Goal: Information Seeking & Learning: Find specific fact

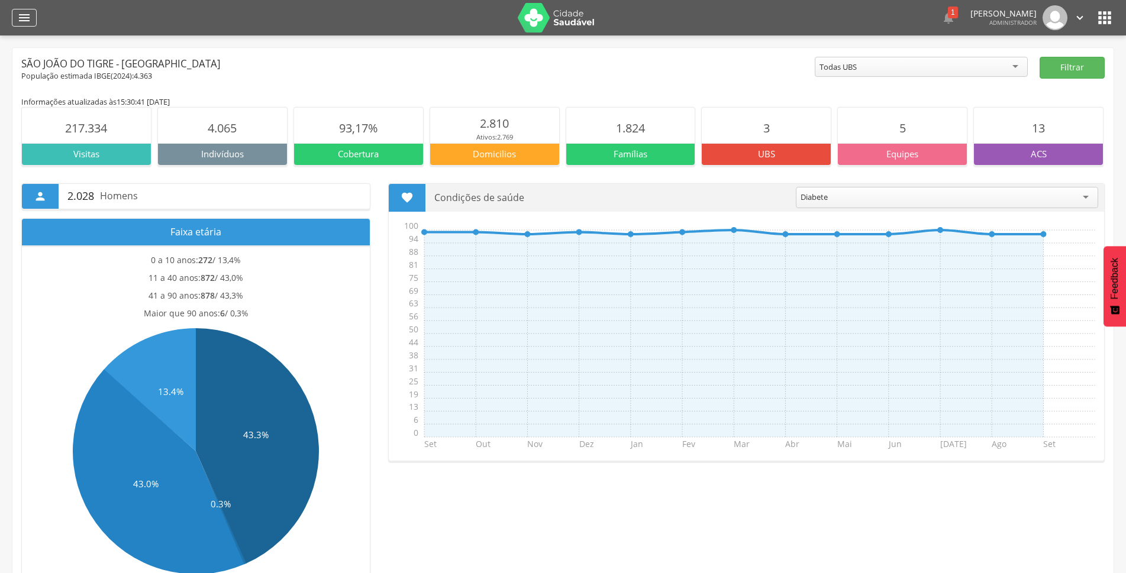
click at [25, 19] on icon "" at bounding box center [24, 18] width 14 height 14
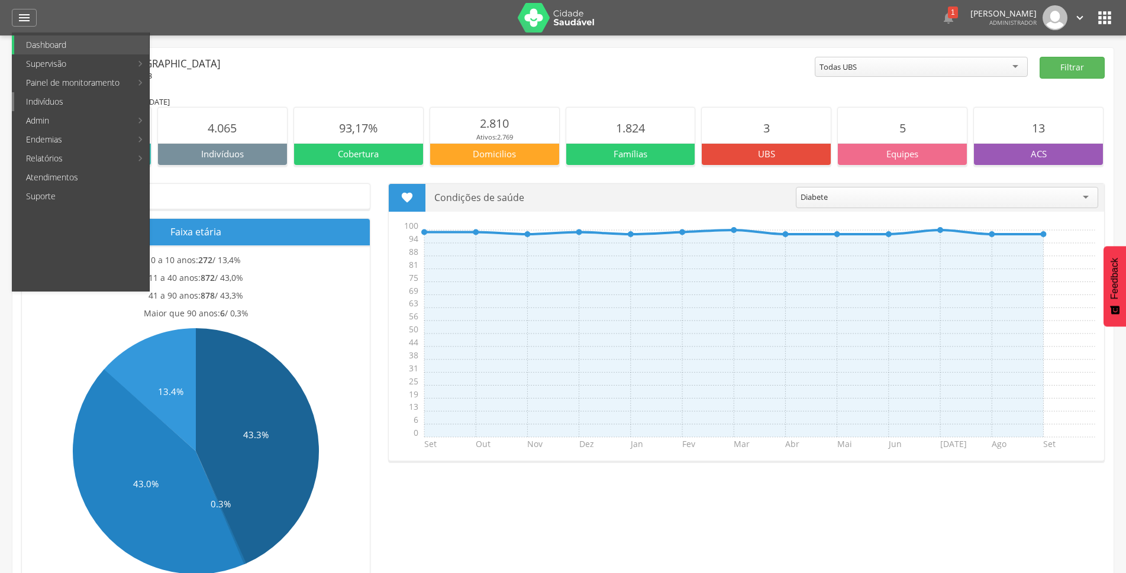
click at [53, 101] on link "Indivíduos" at bounding box center [81, 101] width 135 height 19
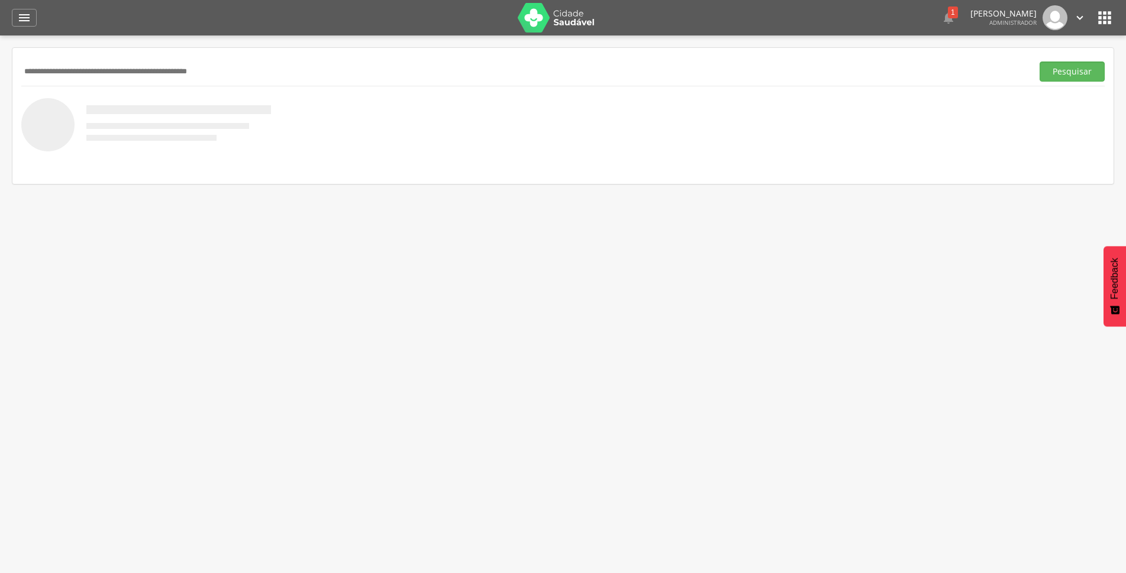
click at [136, 70] on input "text" at bounding box center [524, 72] width 1007 height 20
type input "**********"
click at [1061, 78] on button "Pesquisar" at bounding box center [1072, 72] width 65 height 20
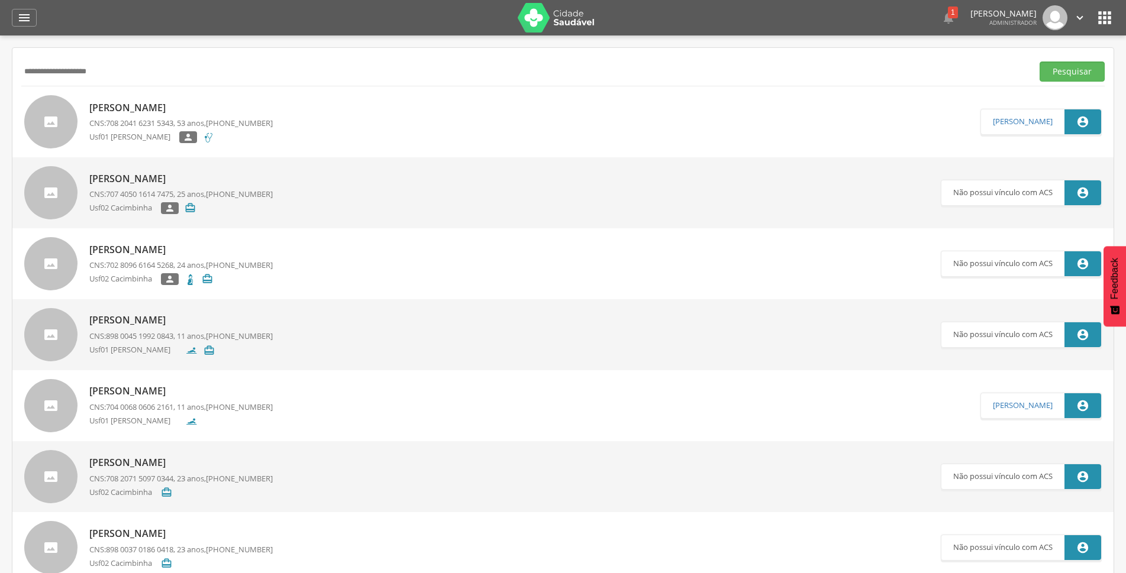
click at [159, 103] on p "Ana Cristina da Silva" at bounding box center [180, 108] width 183 height 14
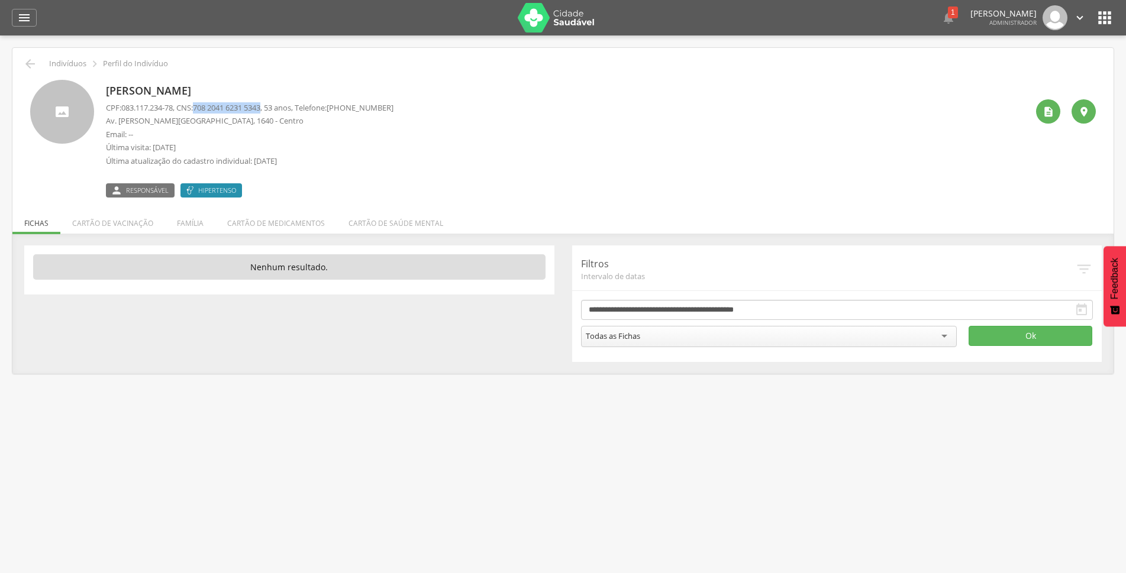
drag, startPoint x: 202, startPoint y: 105, endPoint x: 274, endPoint y: 107, distance: 71.6
click at [274, 107] on p "CPF: 083.117.234-78 , CNS: 708 2041 6231 5343 , 53 anos, Telefone: (83) 99999-9…" at bounding box center [250, 107] width 288 height 11
copy span "708 2041 6231 5343"
click at [1048, 111] on icon "" at bounding box center [1049, 112] width 12 height 12
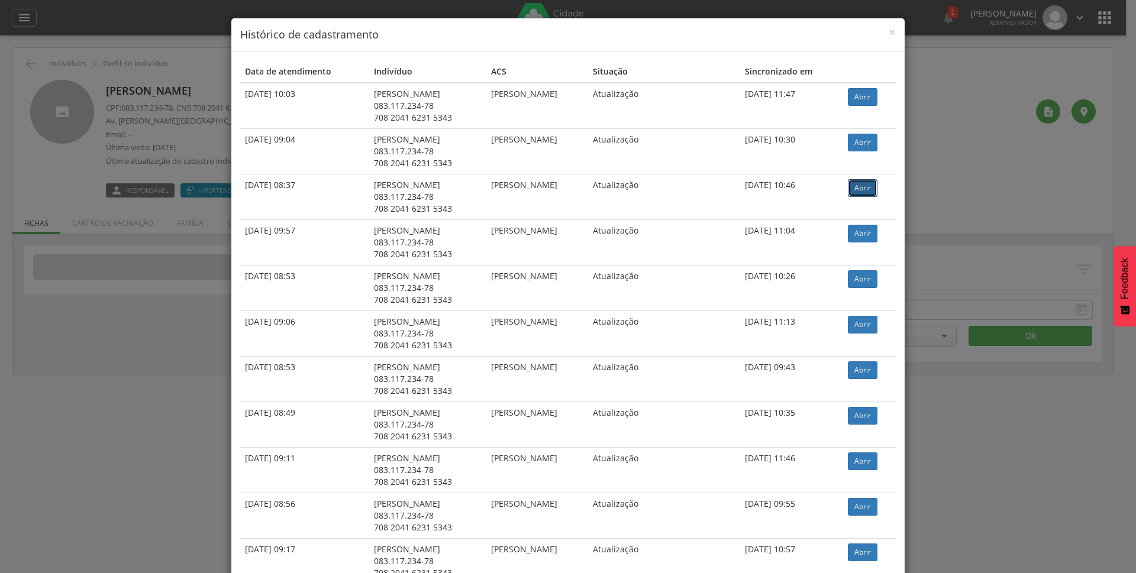
click at [862, 194] on link "Abrir" at bounding box center [863, 188] width 30 height 18
click at [889, 33] on span "×" at bounding box center [892, 32] width 7 height 17
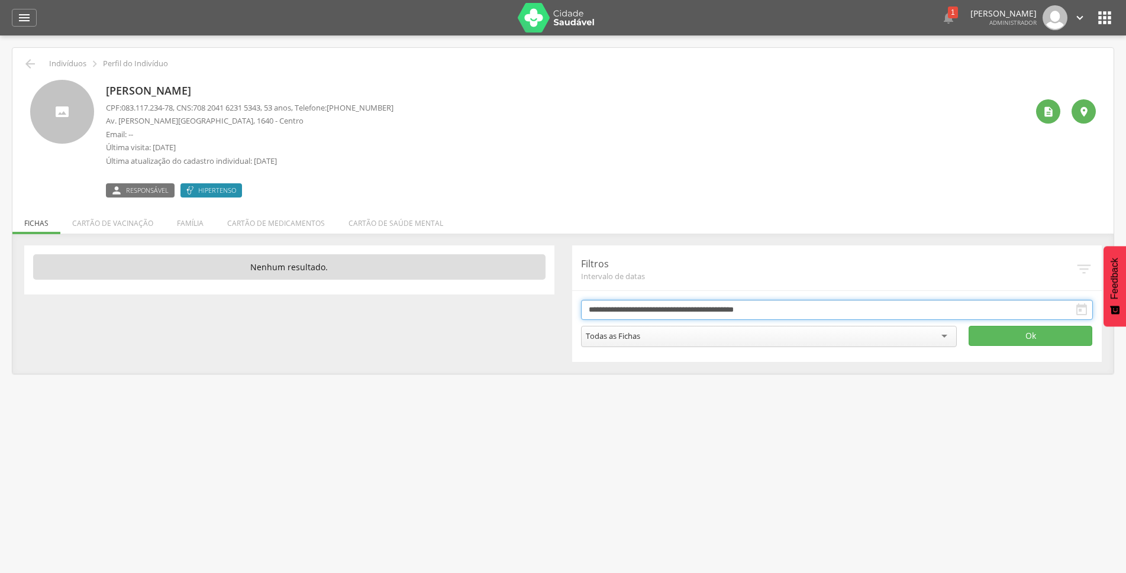
click at [642, 303] on input "**********" at bounding box center [837, 310] width 513 height 20
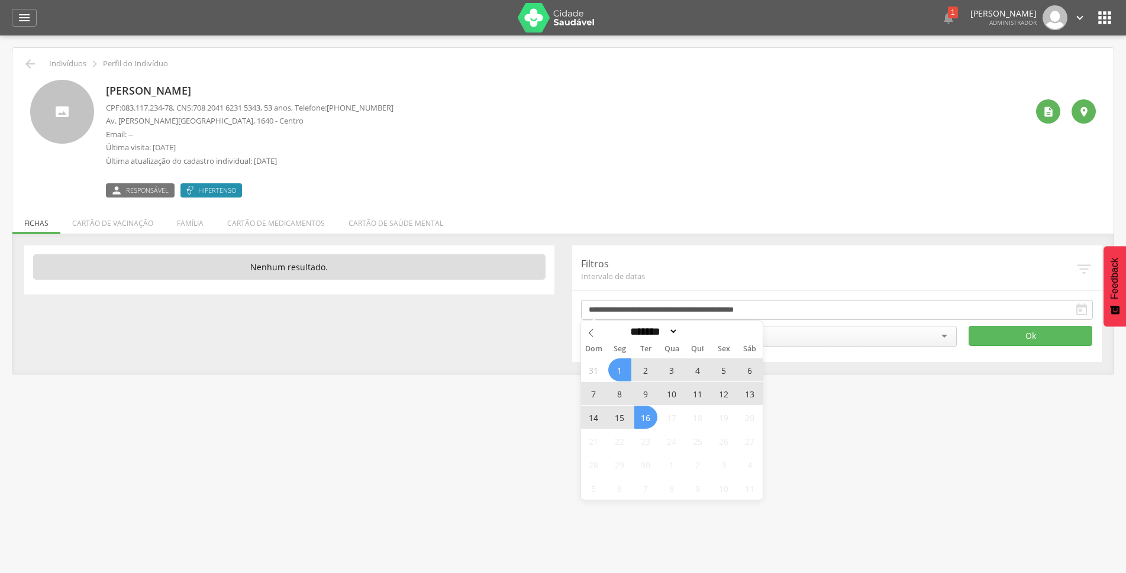
click at [642, 420] on span "16" at bounding box center [645, 417] width 23 height 23
type input "**********"
drag, startPoint x: 642, startPoint y: 420, endPoint x: 627, endPoint y: 361, distance: 60.9
click at [627, 361] on div "31 1 2 3 4 5 6 7 8 9 10 11 12 13 14 15 16 17 18 19 20 21 22 23 24 25 26 27 28 2…" at bounding box center [672, 429] width 182 height 142
click at [717, 337] on span at bounding box center [713, 335] width 8 height 7
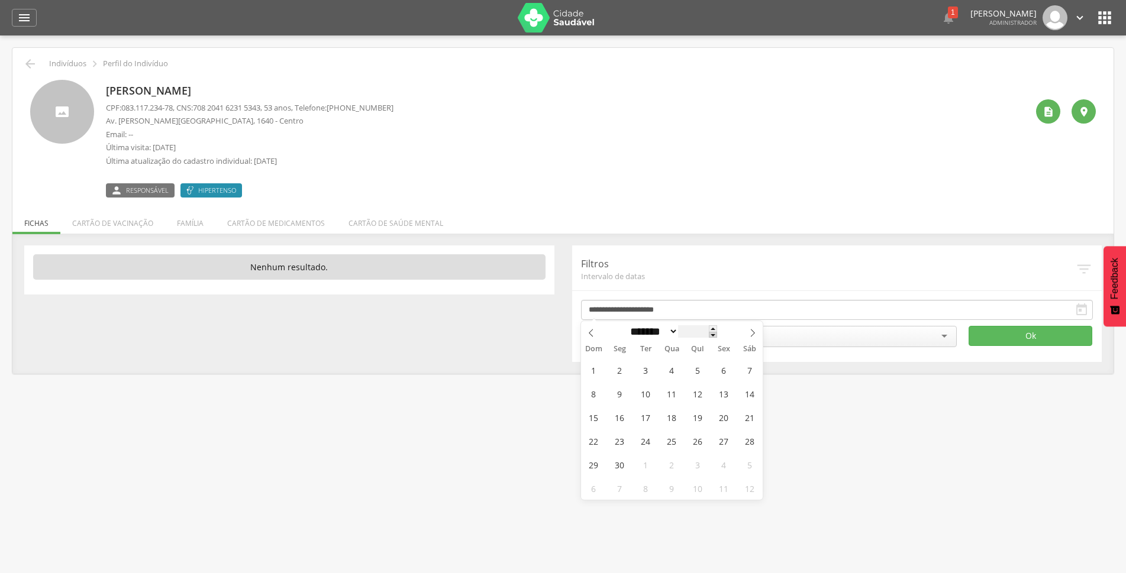
click at [717, 337] on span at bounding box center [713, 335] width 8 height 7
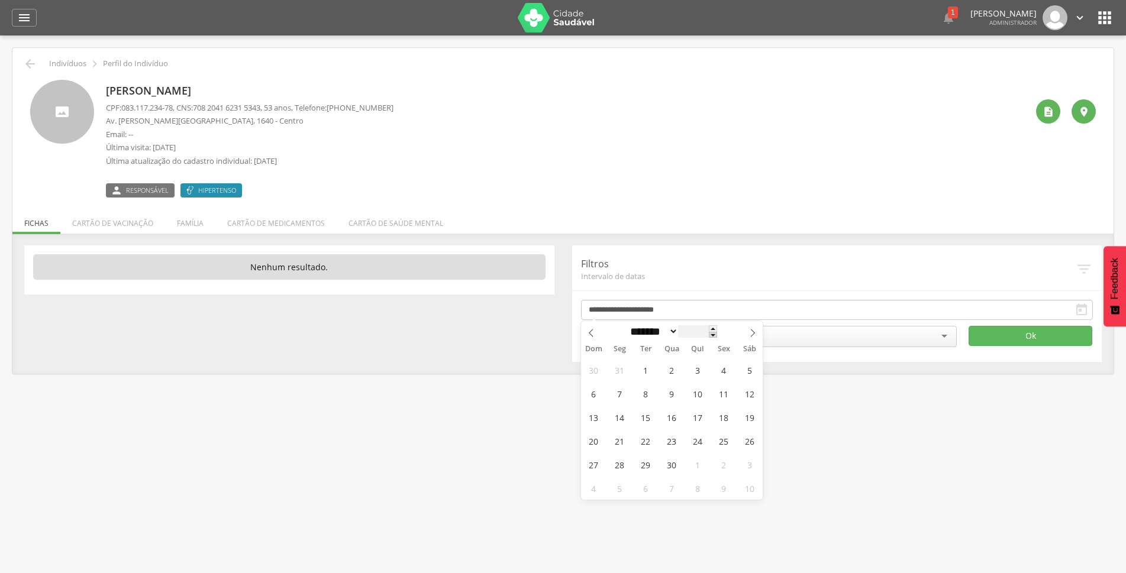
click at [717, 337] on span at bounding box center [713, 335] width 8 height 7
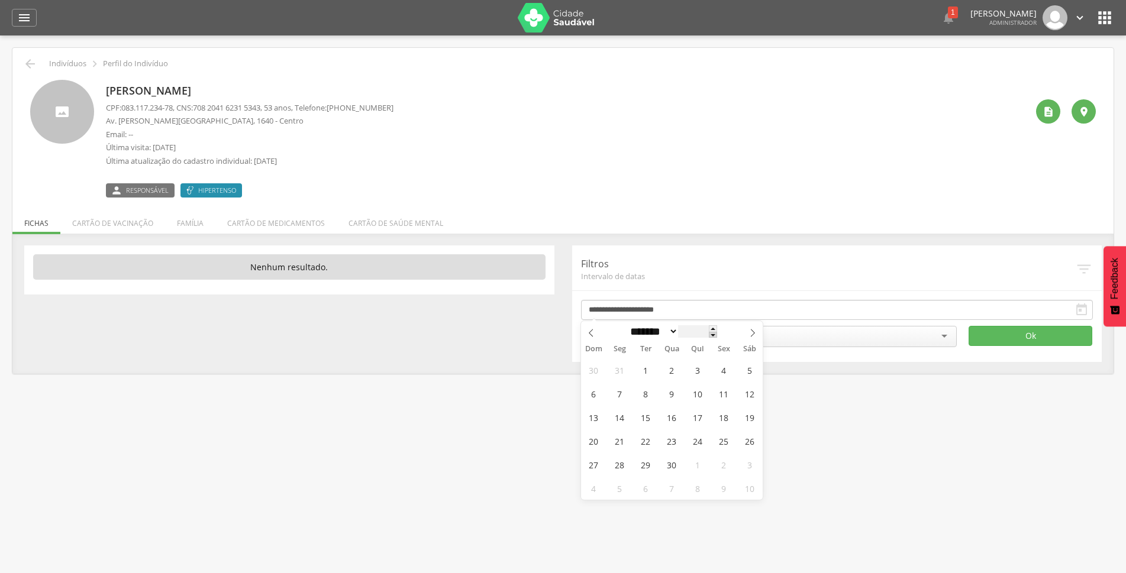
click at [717, 337] on span at bounding box center [713, 335] width 8 height 7
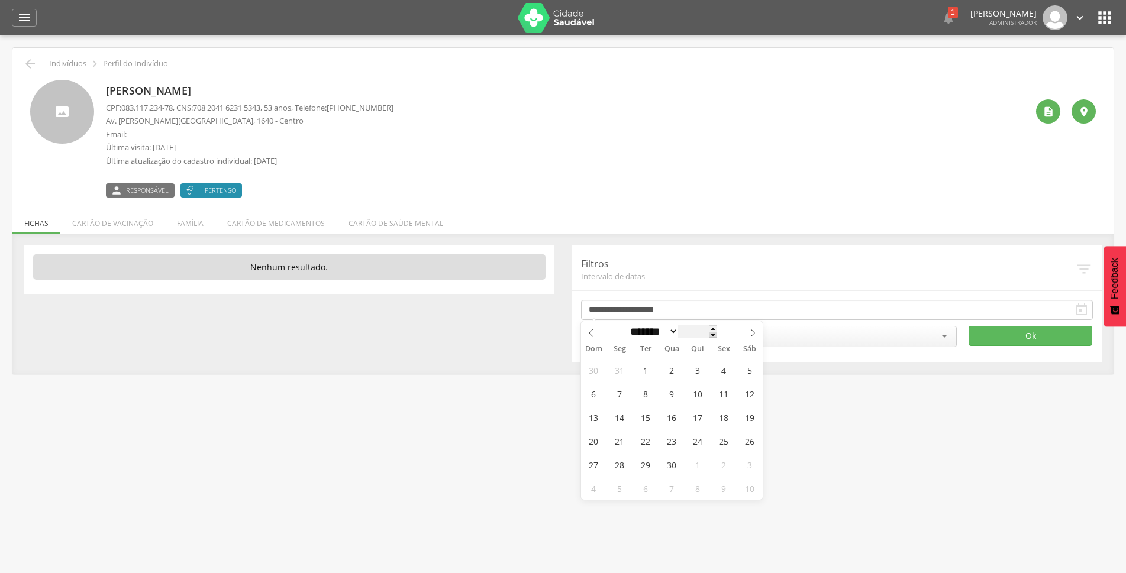
click at [717, 337] on span at bounding box center [713, 335] width 8 height 7
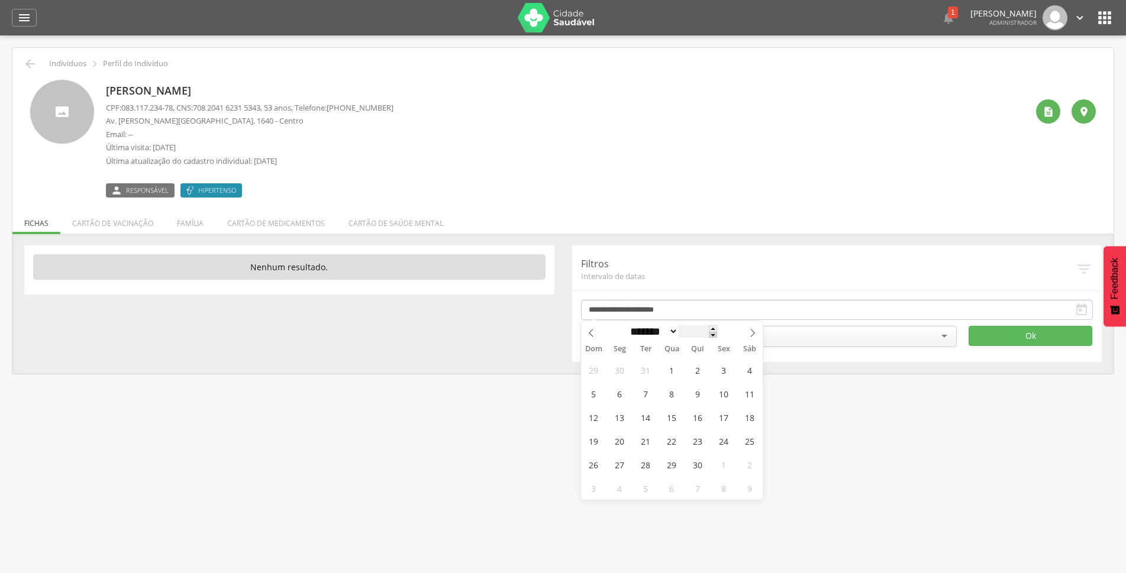
click at [717, 337] on span at bounding box center [713, 335] width 8 height 7
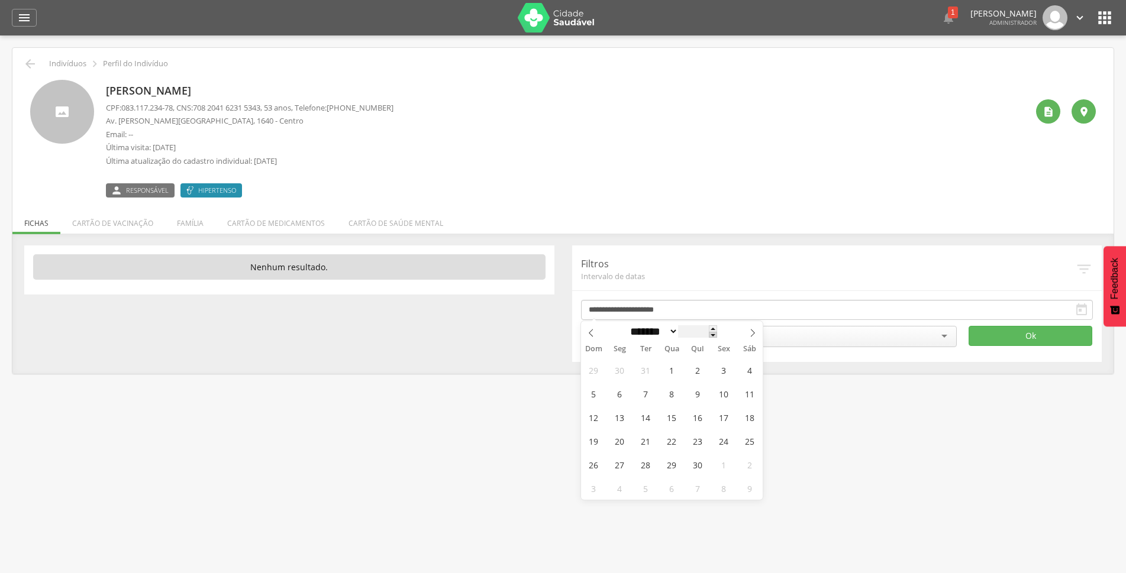
click at [717, 337] on span at bounding box center [713, 335] width 8 height 7
type input "****"
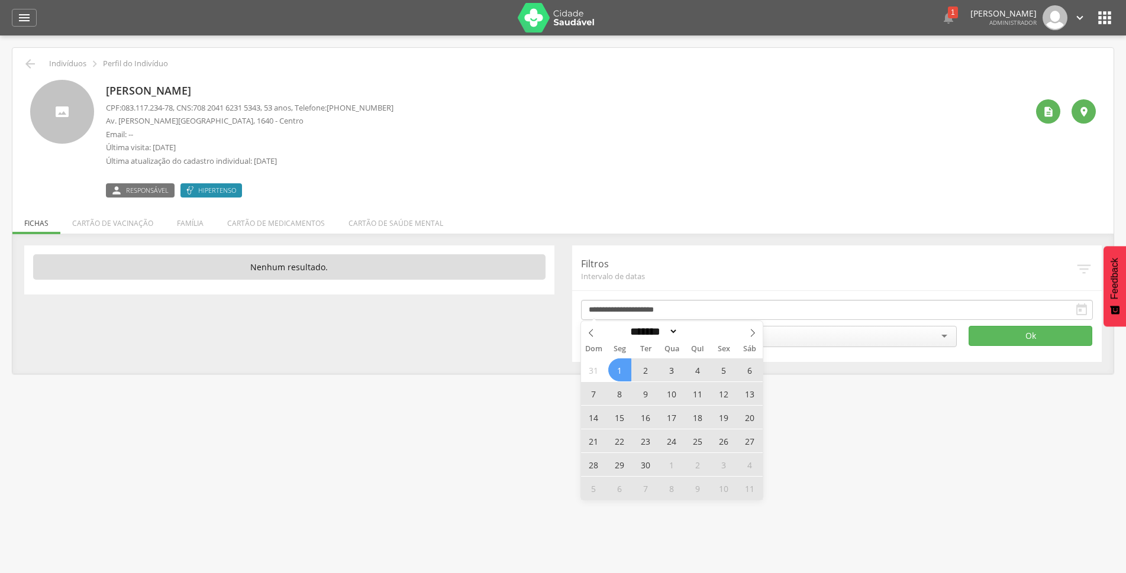
drag, startPoint x: 620, startPoint y: 375, endPoint x: 649, endPoint y: 369, distance: 29.6
click at [623, 375] on span "1" at bounding box center [619, 370] width 23 height 23
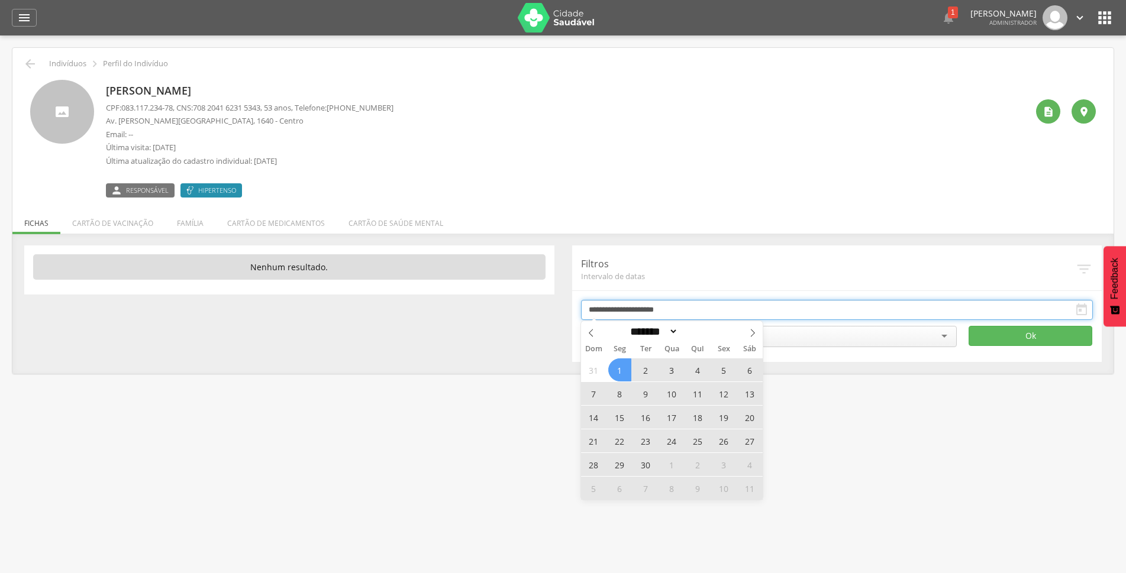
type input "**********"
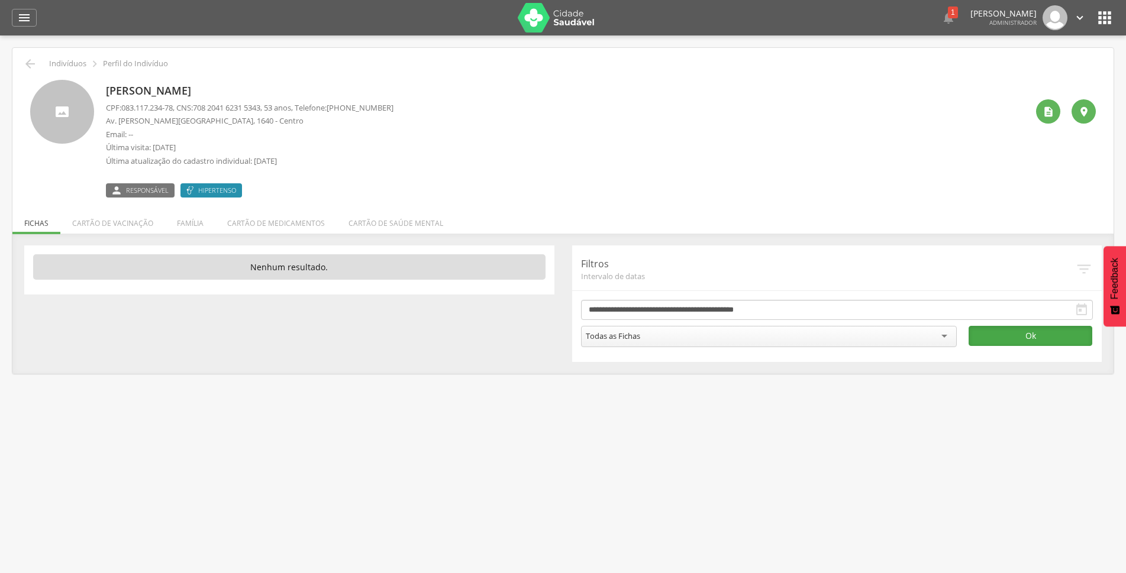
drag, startPoint x: 1009, startPoint y: 340, endPoint x: 903, endPoint y: 345, distance: 106.6
click at [1008, 341] on button "Ok" at bounding box center [1031, 336] width 124 height 20
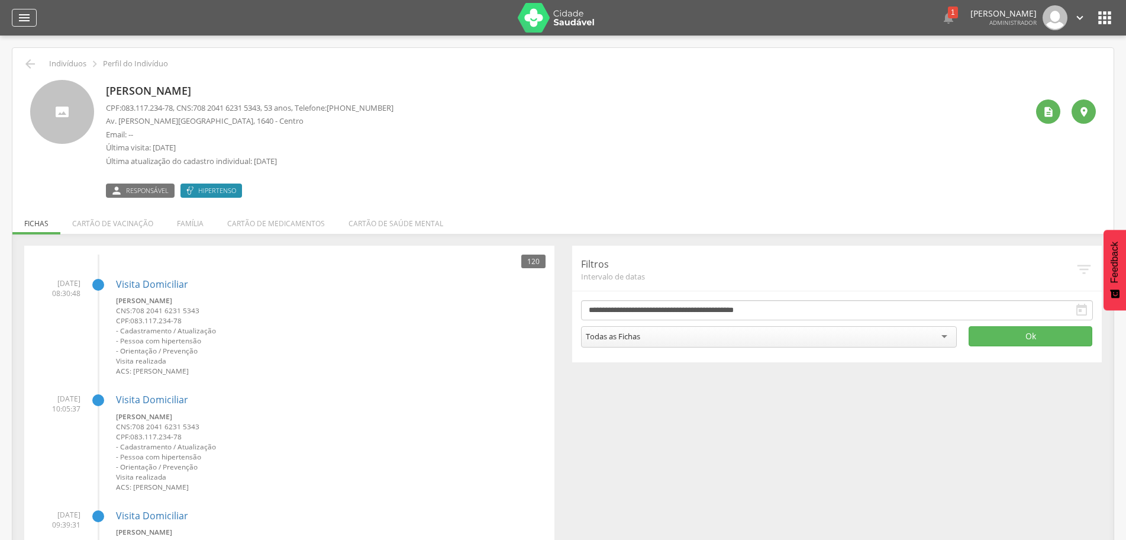
click at [26, 15] on icon "" at bounding box center [24, 18] width 14 height 14
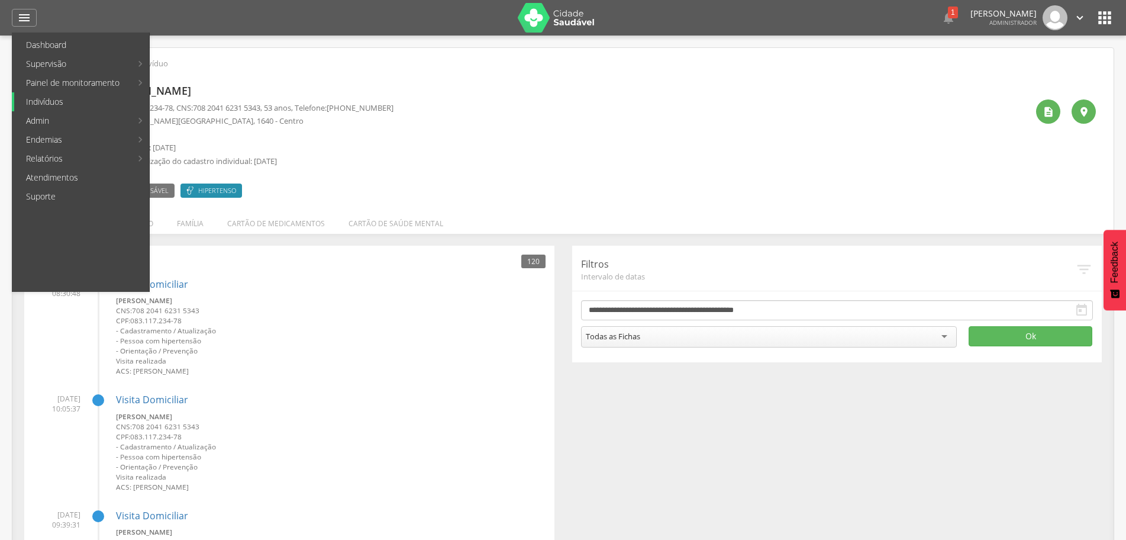
click at [76, 103] on link "Indivíduos" at bounding box center [81, 101] width 135 height 19
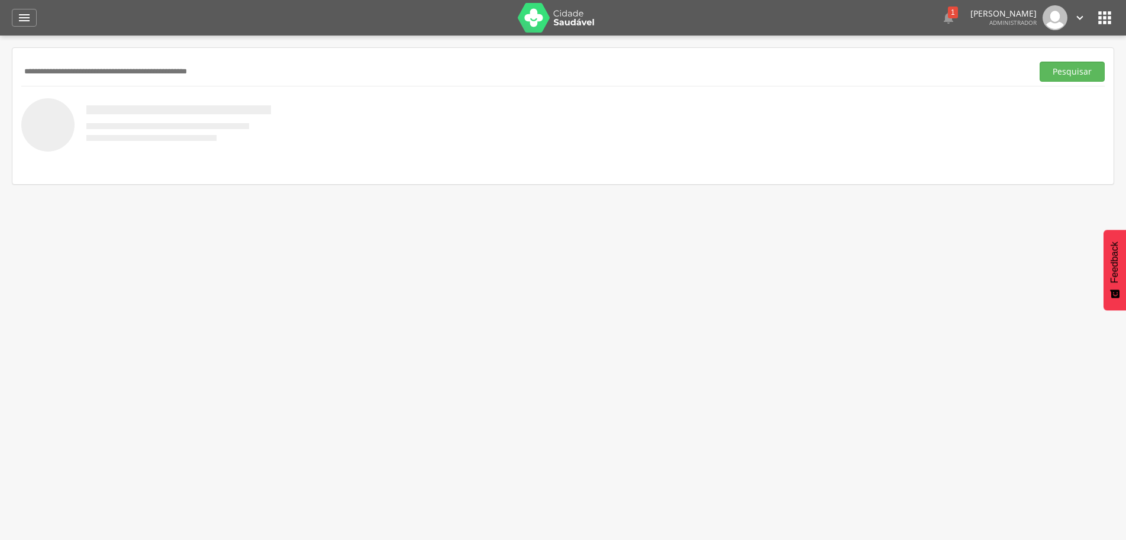
click at [148, 71] on input "text" at bounding box center [524, 72] width 1007 height 20
type input "**********"
click at [1040, 62] on button "Pesquisar" at bounding box center [1072, 72] width 65 height 20
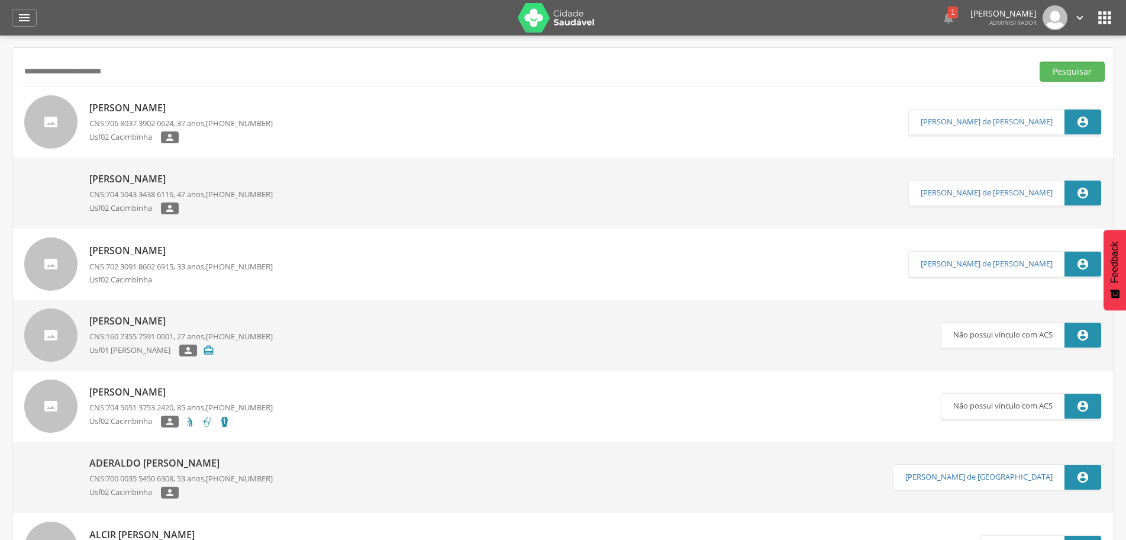
click at [206, 107] on p "[PERSON_NAME]" at bounding box center [180, 108] width 183 height 14
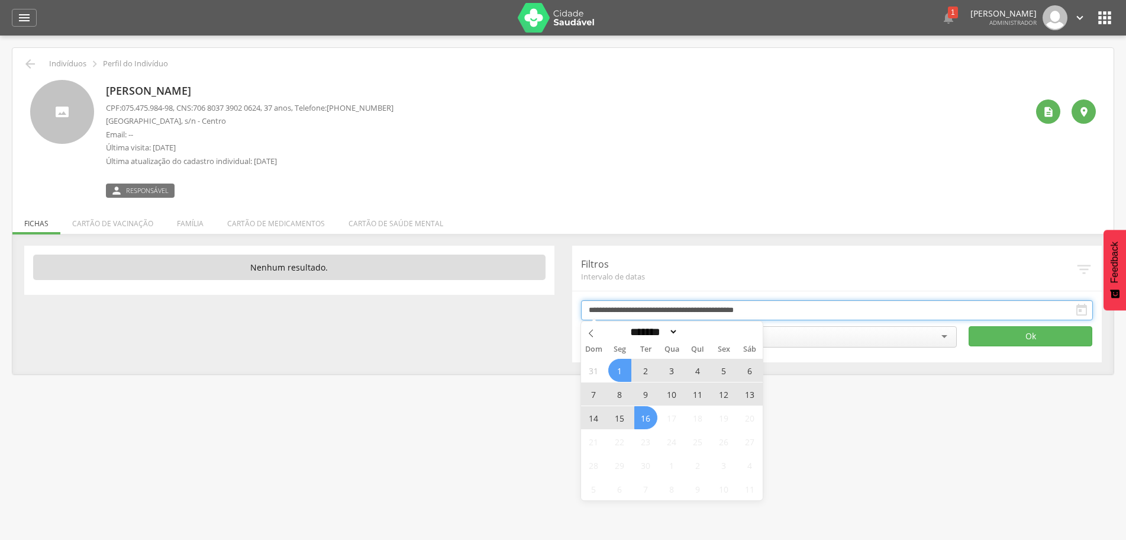
click at [736, 312] on input "**********" at bounding box center [837, 310] width 513 height 20
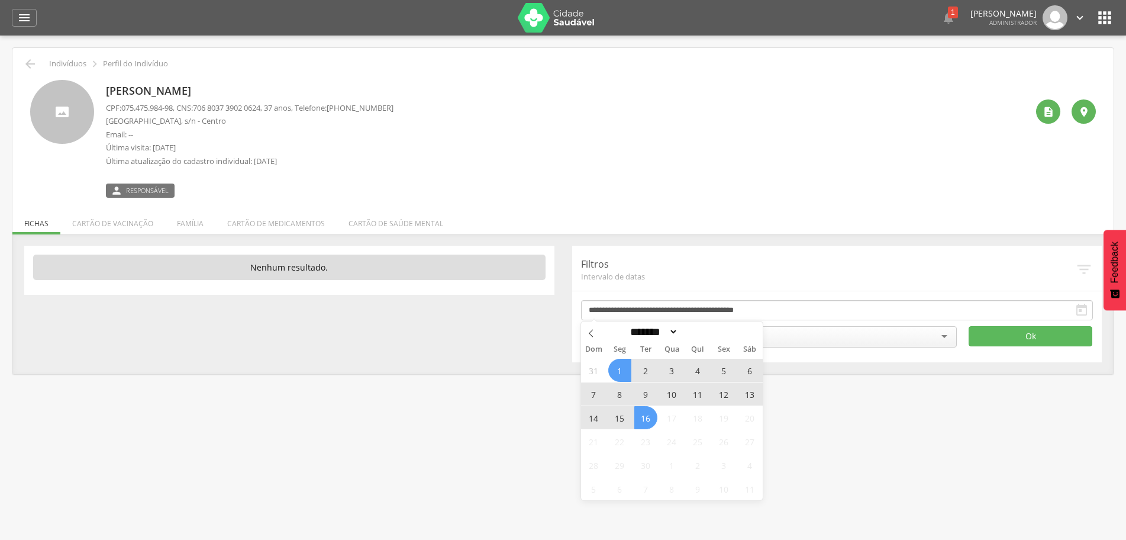
click at [645, 420] on span "16" at bounding box center [645, 417] width 23 height 23
type input "**********"
drag, startPoint x: 645, startPoint y: 420, endPoint x: 624, endPoint y: 373, distance: 51.7
click at [624, 373] on div "31 1 2 3 4 5 6 7 8 9 10 11 12 13 14 15 16 17 18 19 20 21 22 23 24 25 26 27 28 2…" at bounding box center [672, 429] width 182 height 142
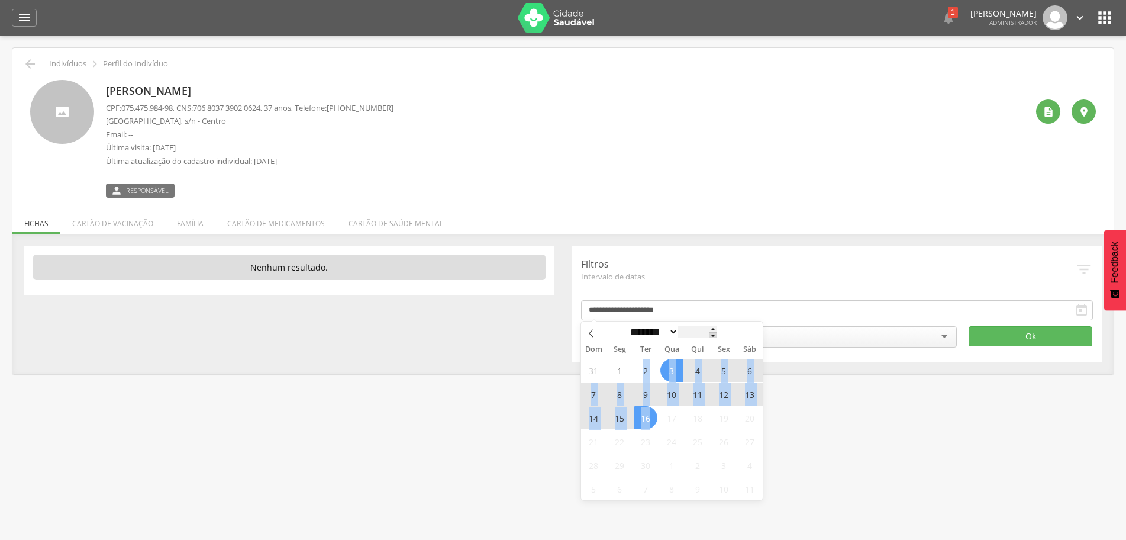
click at [717, 336] on span at bounding box center [713, 335] width 8 height 7
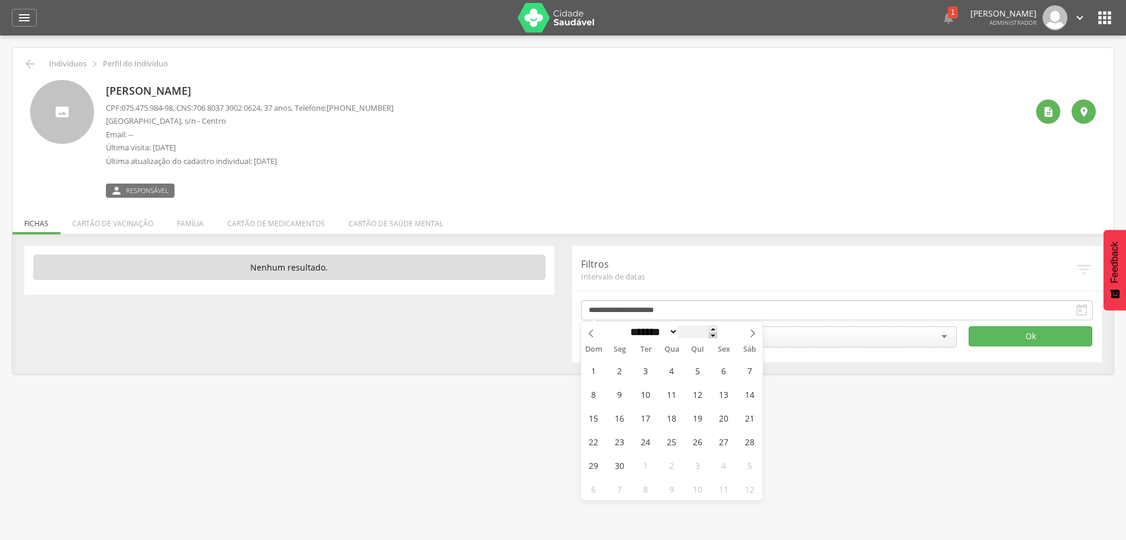
click at [717, 336] on span at bounding box center [713, 335] width 8 height 7
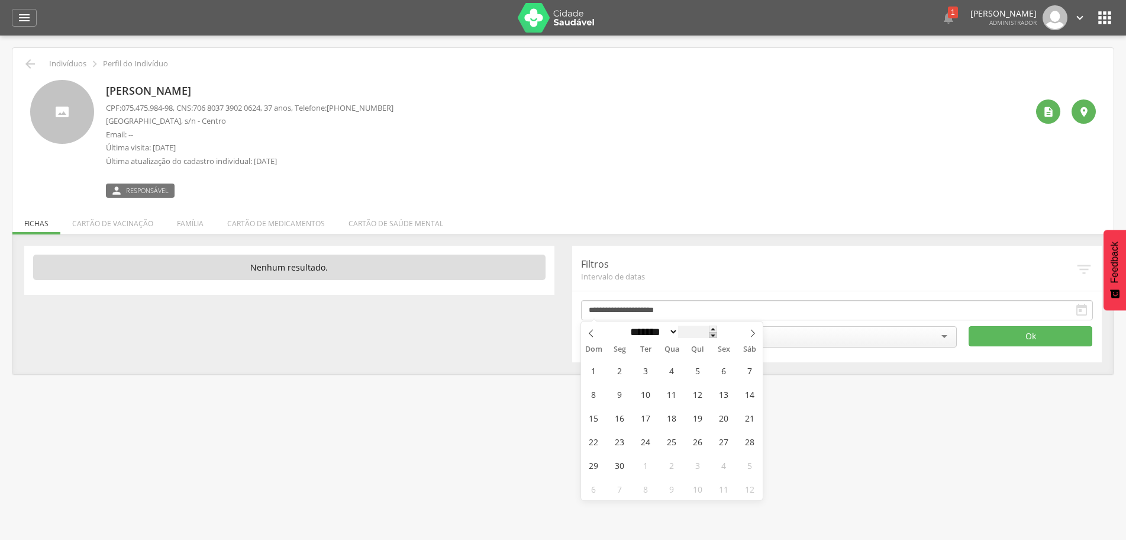
click at [717, 336] on span at bounding box center [713, 335] width 8 height 7
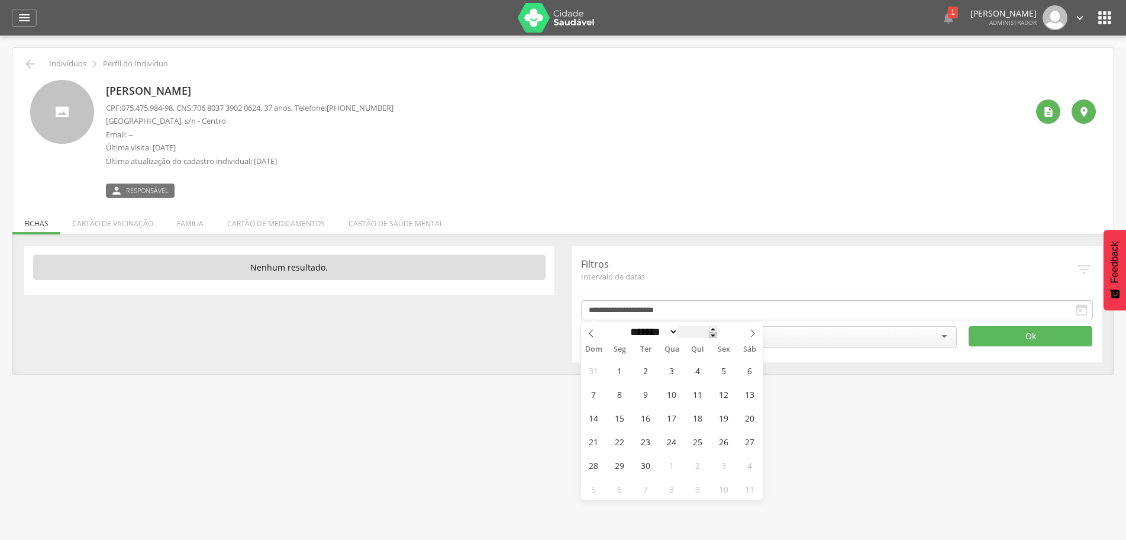
click at [717, 336] on span at bounding box center [713, 335] width 8 height 7
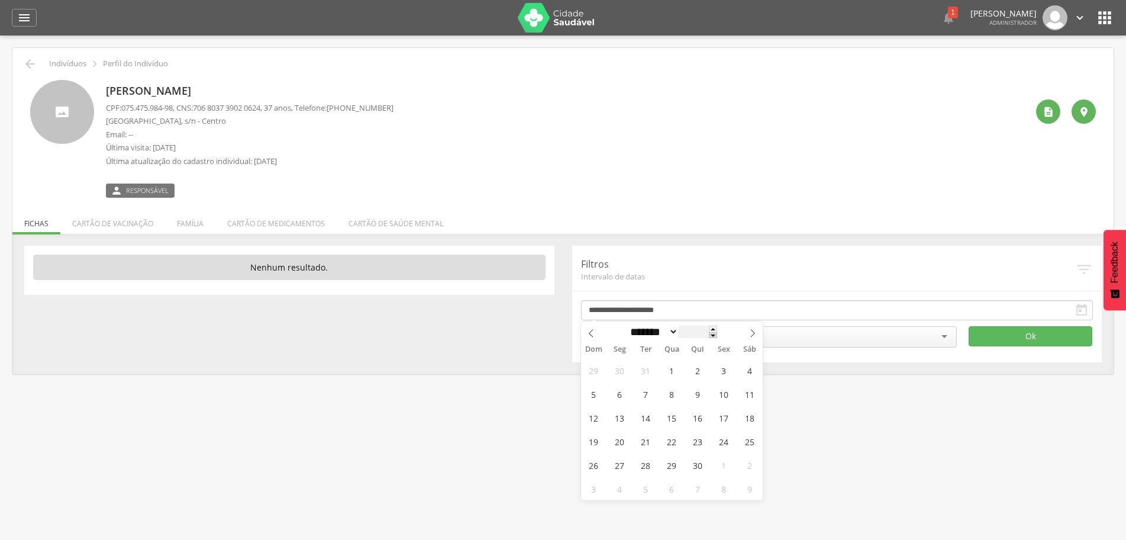
click at [717, 336] on span at bounding box center [713, 335] width 8 height 7
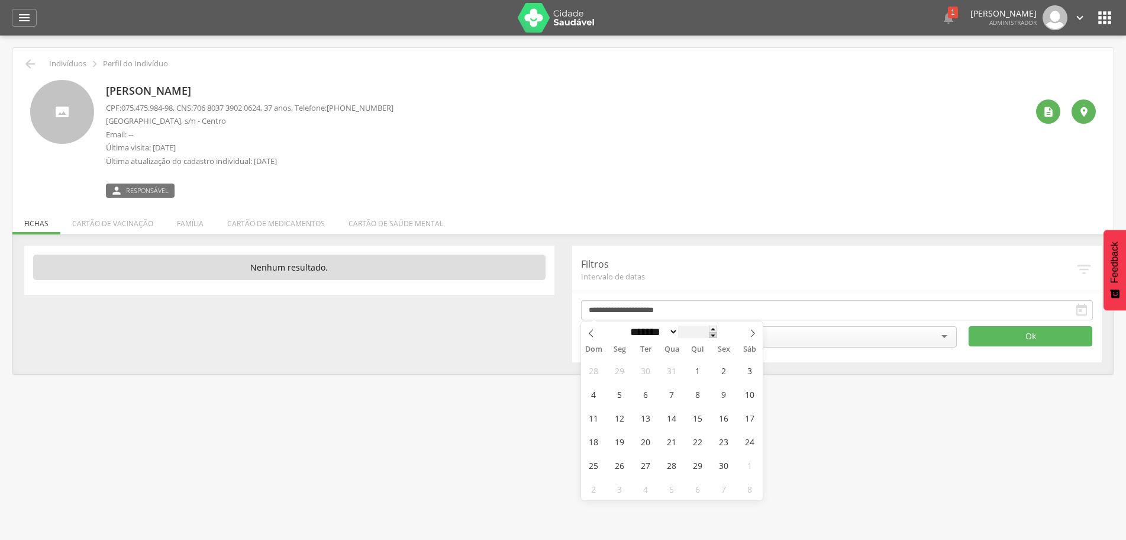
type input "****"
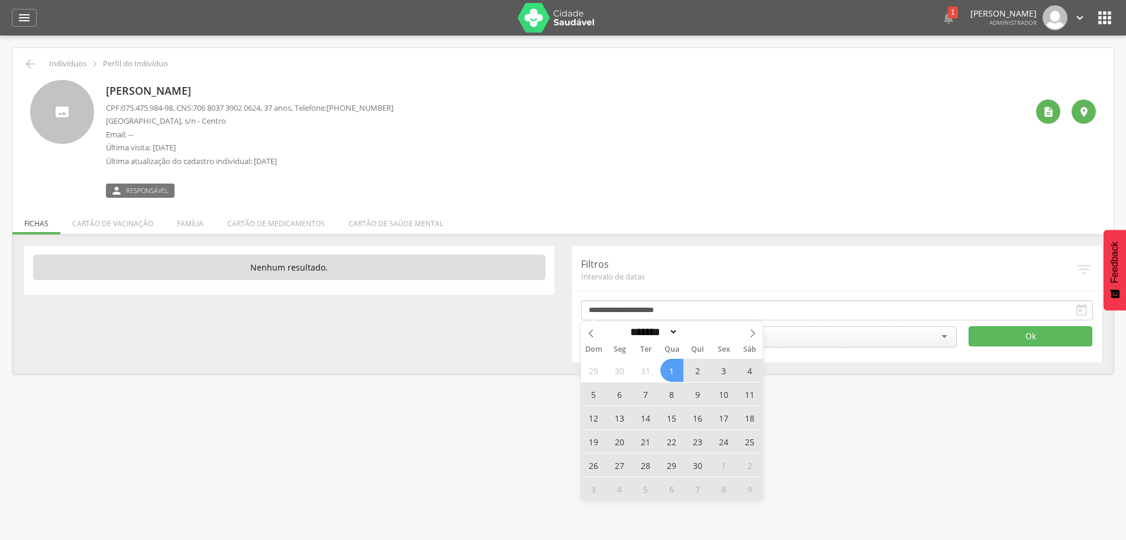
click at [679, 374] on span "1" at bounding box center [671, 370] width 23 height 23
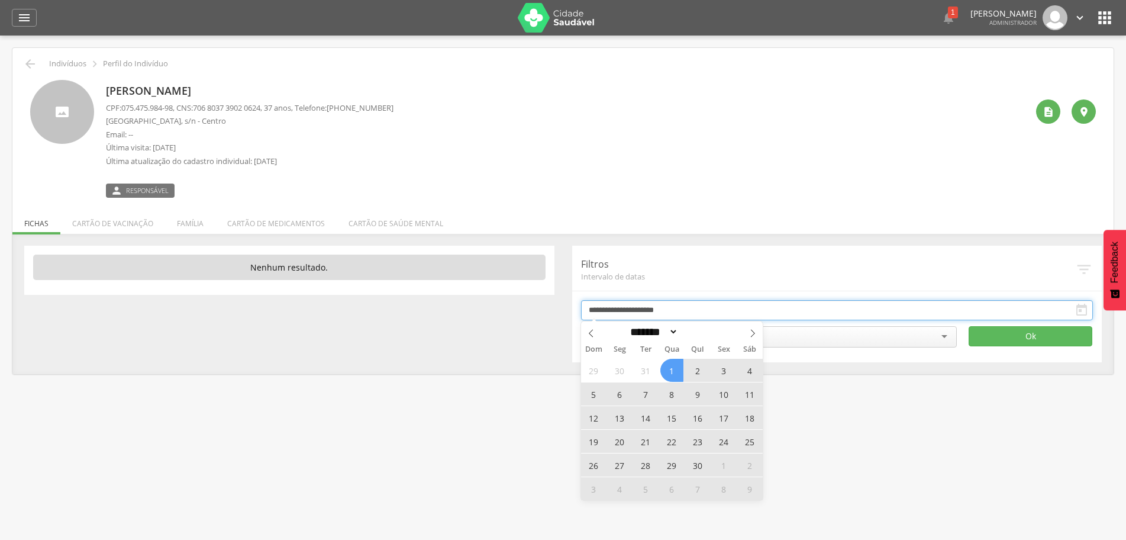
type input "**********"
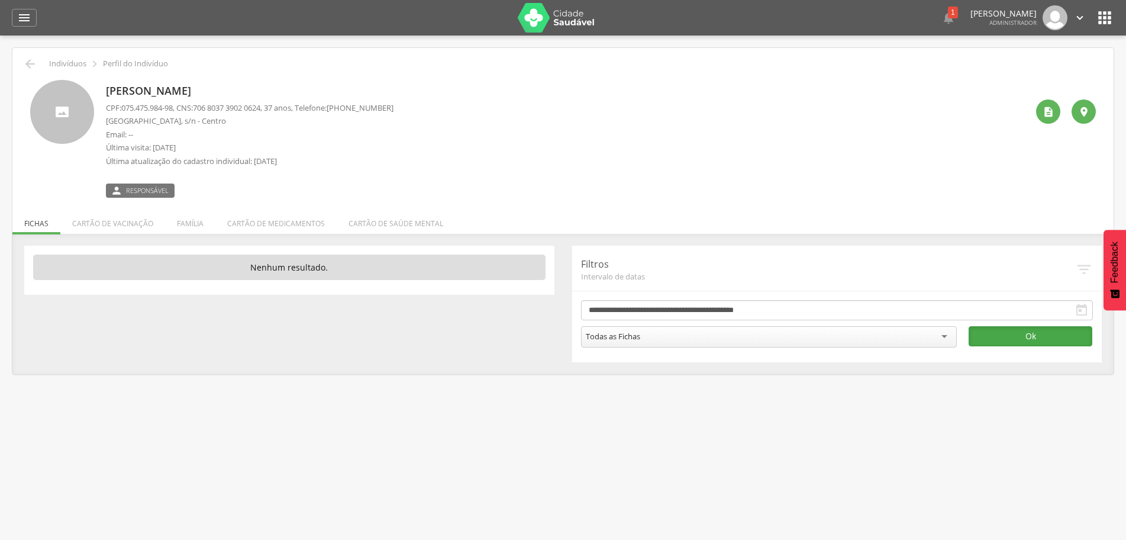
click at [1022, 343] on button "Ok" at bounding box center [1031, 336] width 124 height 20
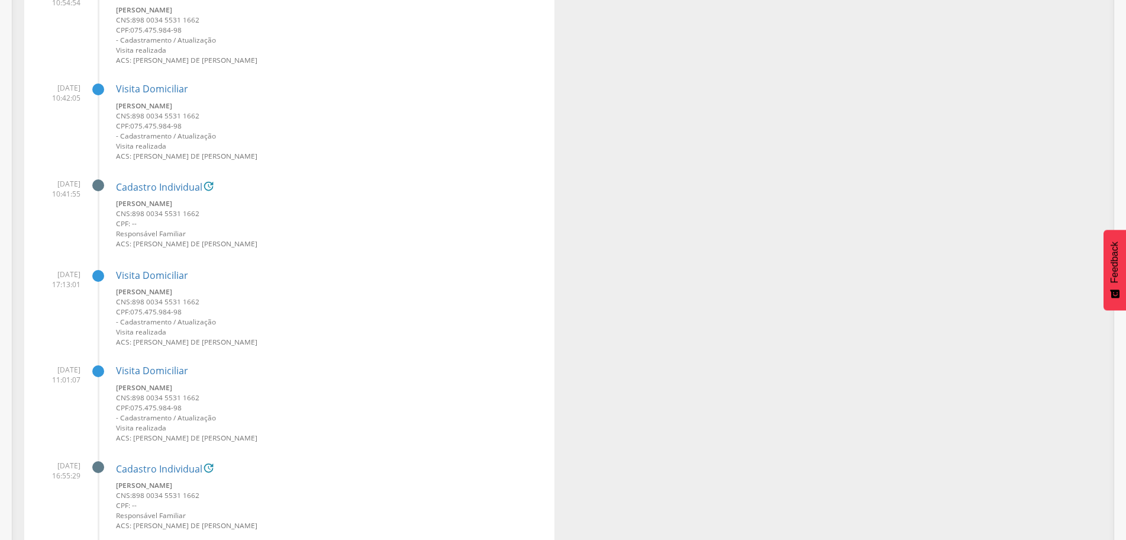
scroll to position [4608, 0]
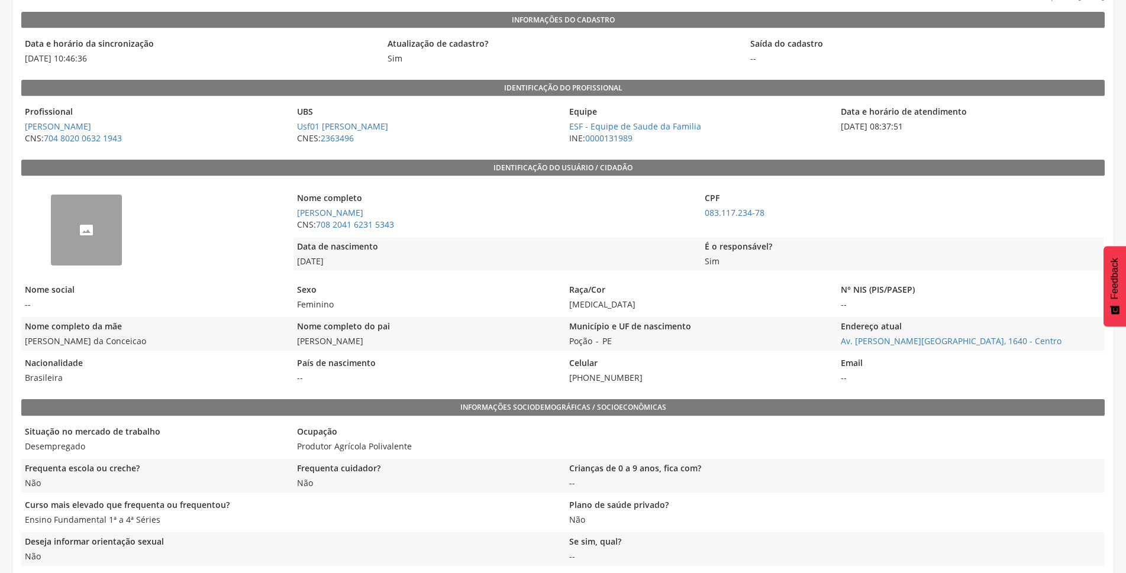
scroll to position [118, 0]
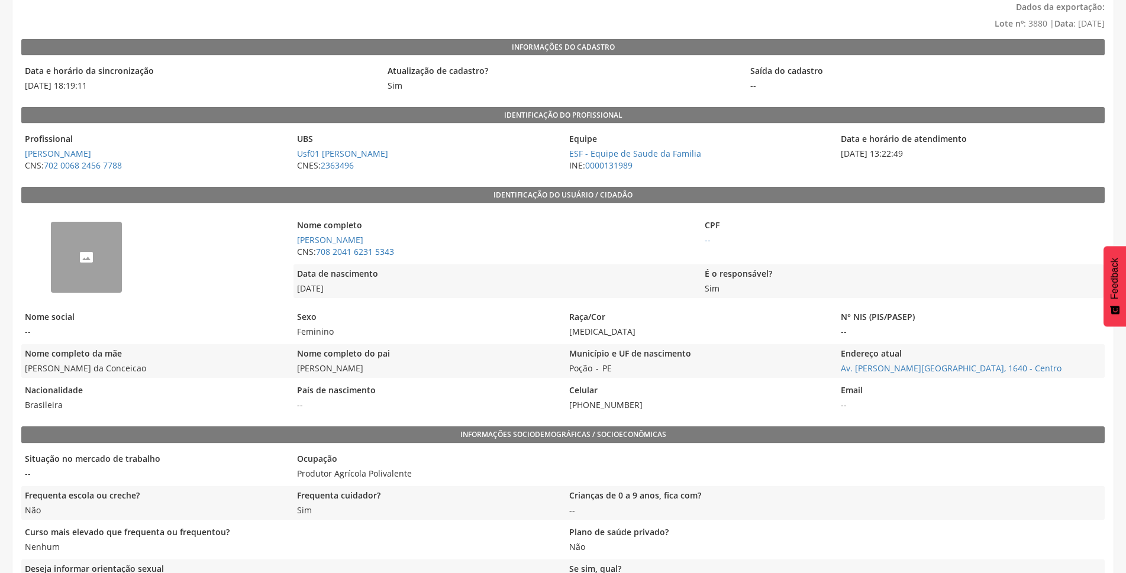
scroll to position [118, 0]
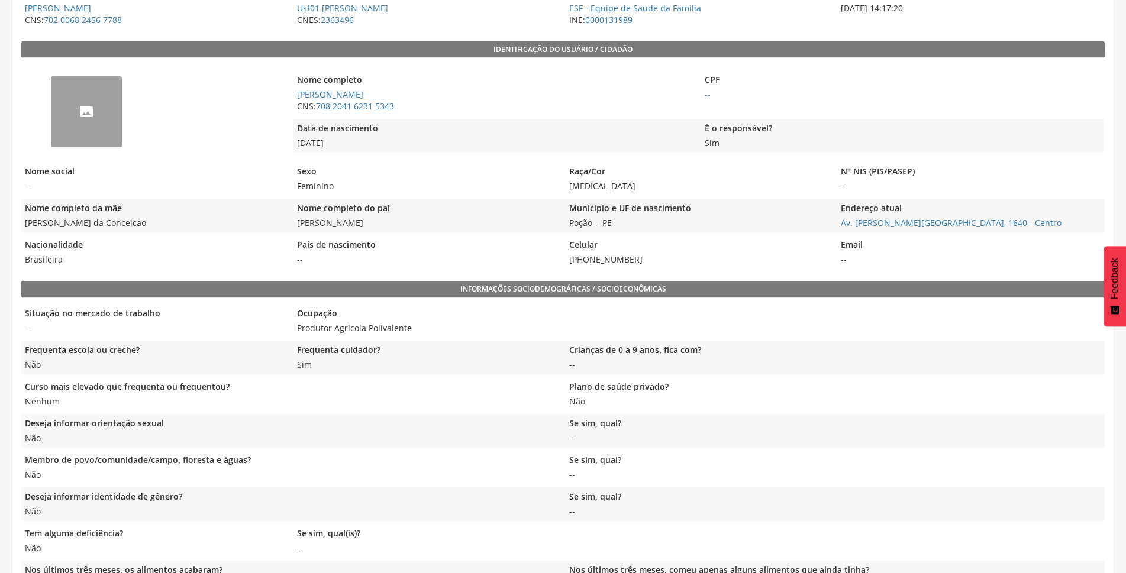
scroll to position [237, 0]
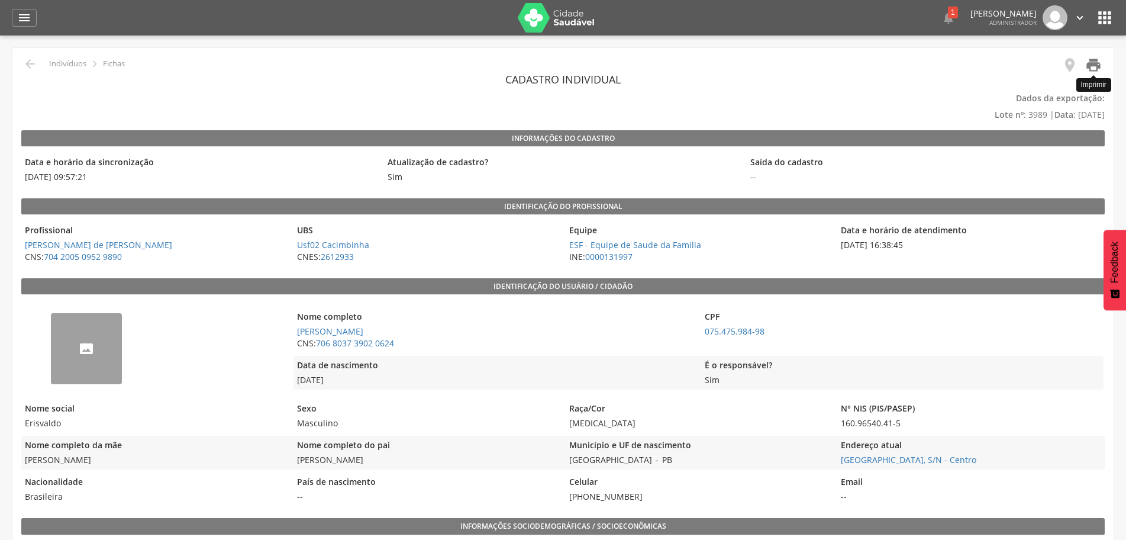
click at [1094, 64] on icon "" at bounding box center [1093, 65] width 17 height 17
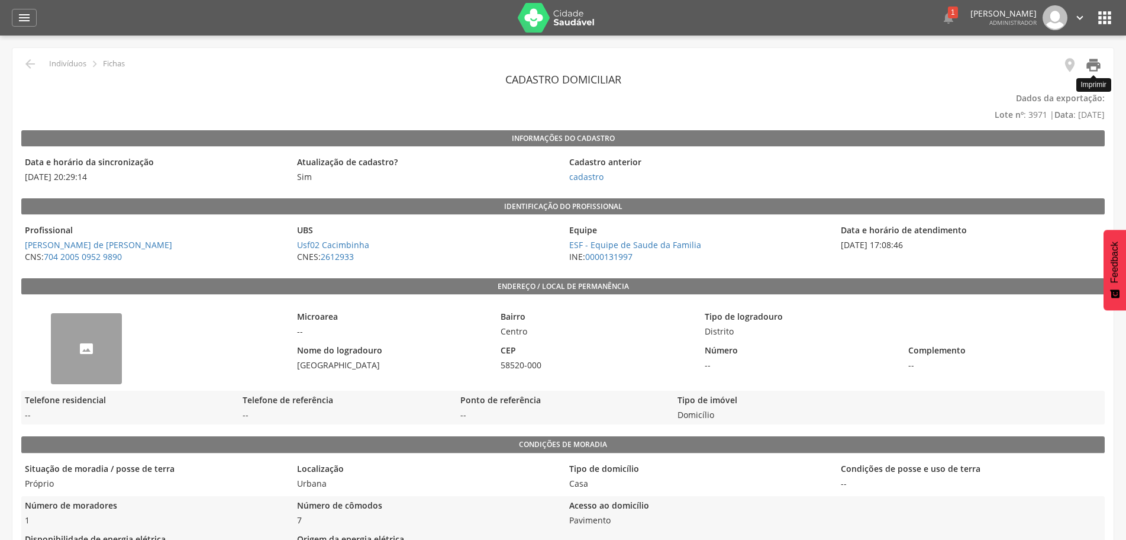
click at [1099, 66] on icon "" at bounding box center [1093, 65] width 17 height 17
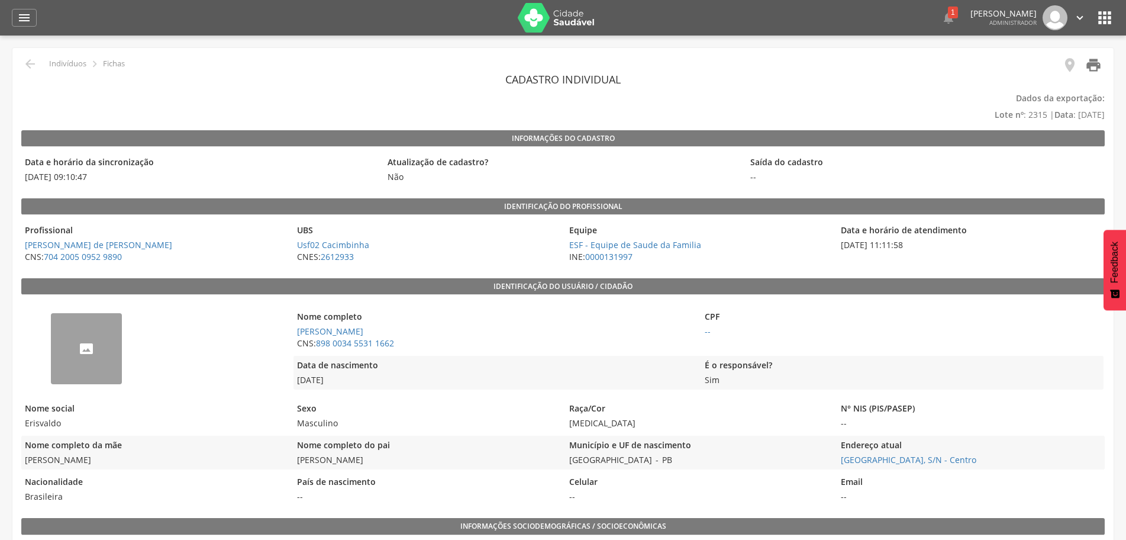
click at [1098, 65] on icon "" at bounding box center [1093, 65] width 17 height 17
